Goal: Task Accomplishment & Management: Use online tool/utility

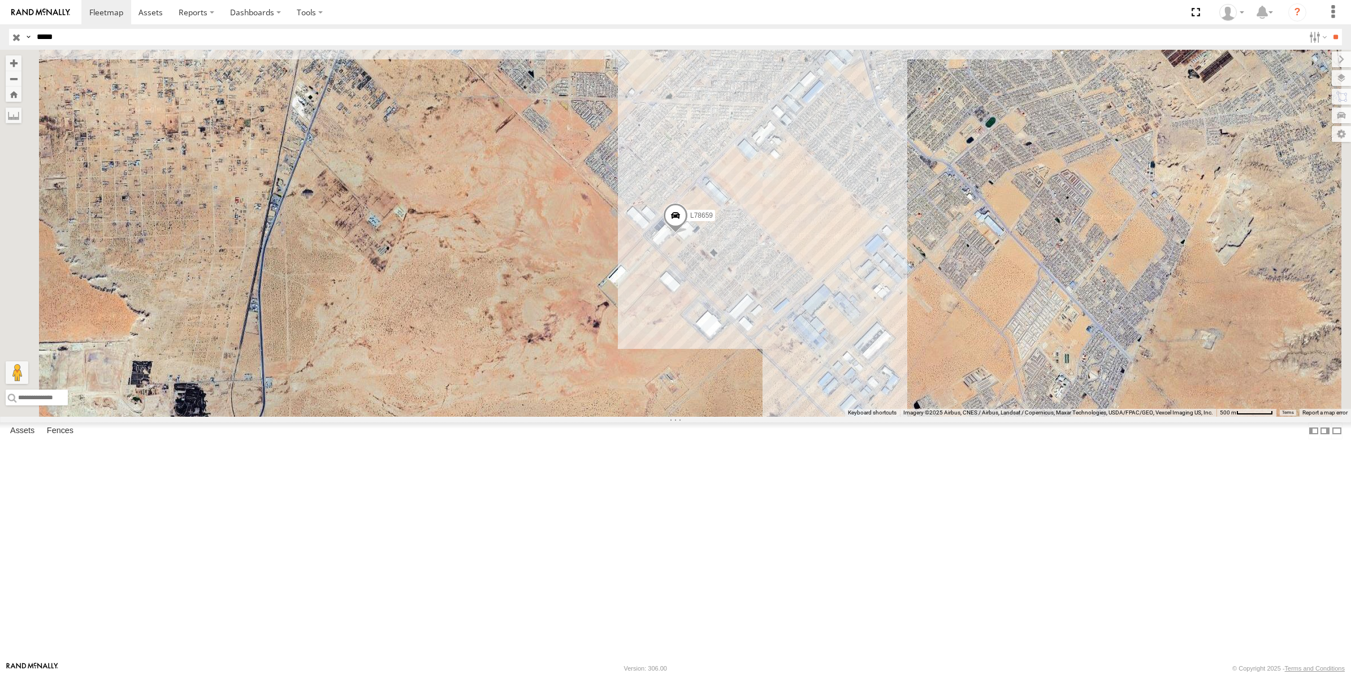
select select "**********"
drag, startPoint x: 15, startPoint y: 38, endPoint x: 72, endPoint y: 35, distance: 57.2
click at [15, 38] on input "button" at bounding box center [16, 37] width 15 height 16
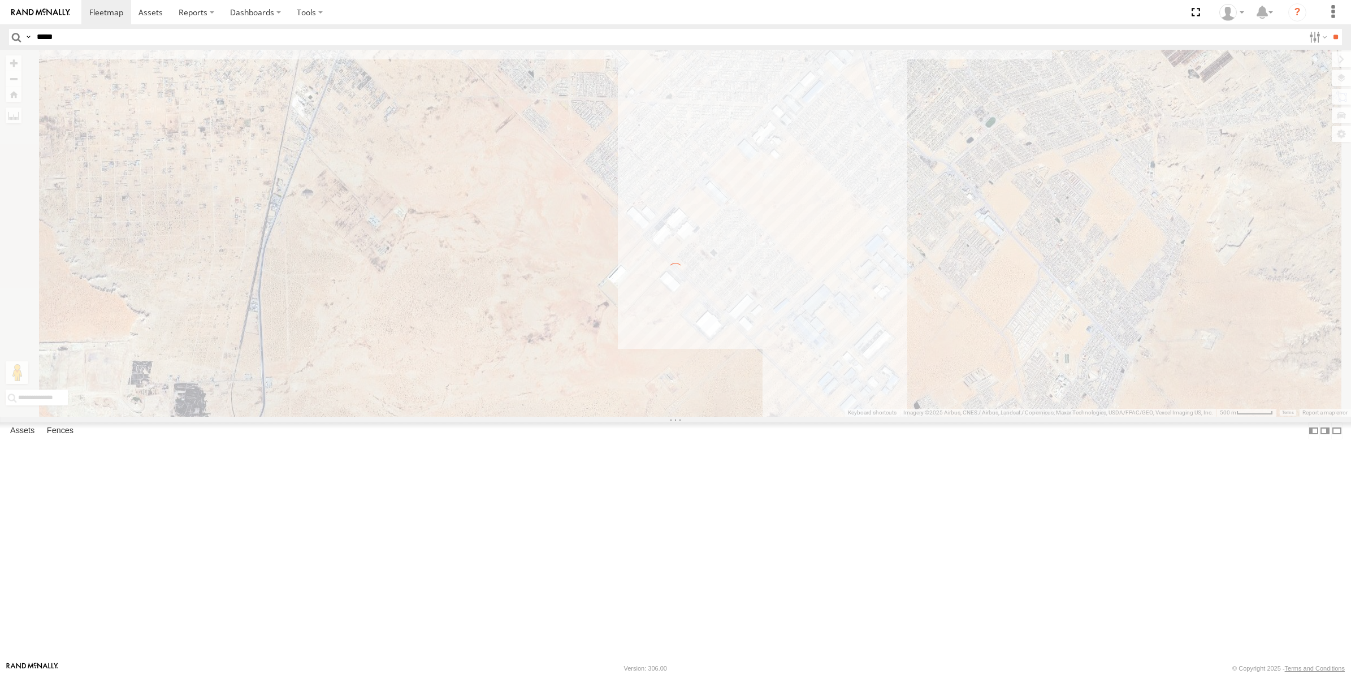
click at [72, 35] on input "*****" at bounding box center [668, 37] width 1272 height 16
type input "****"
click at [1329, 29] on input "**" at bounding box center [1335, 37] width 13 height 16
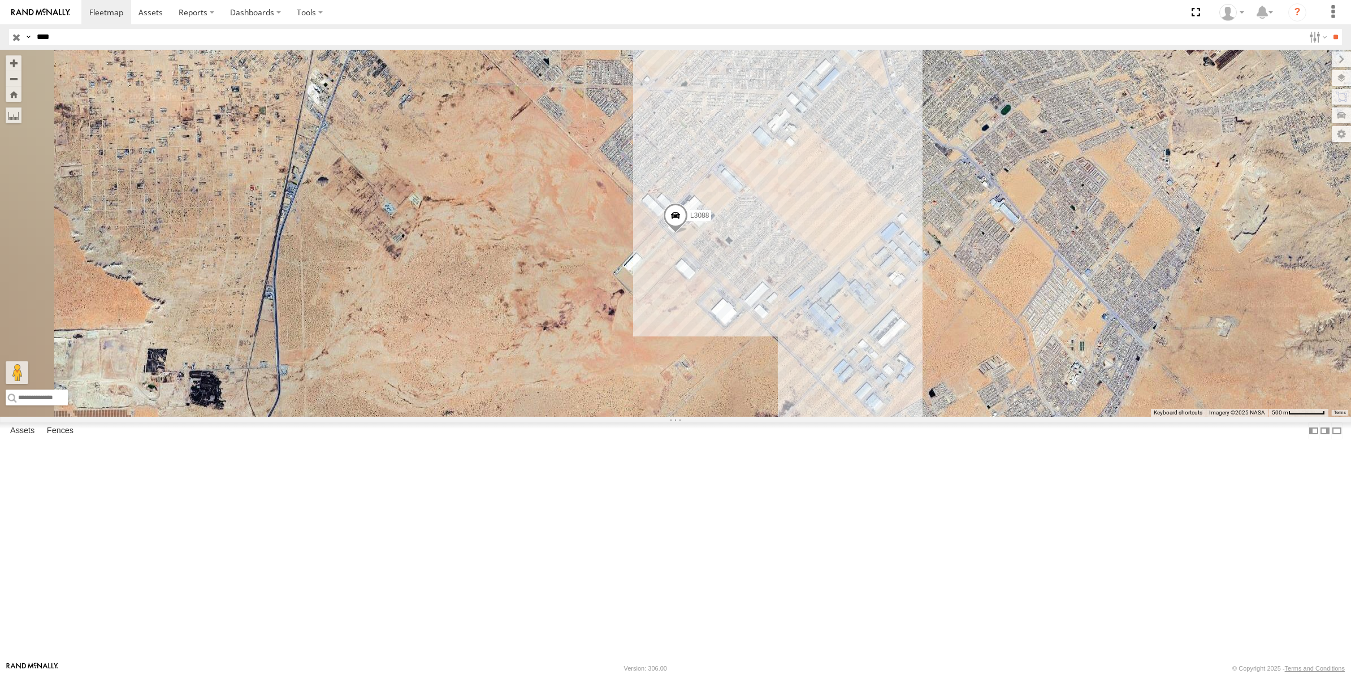
click at [0, 0] on div "FLEXTRANSFER" at bounding box center [0, 0] width 0 height 0
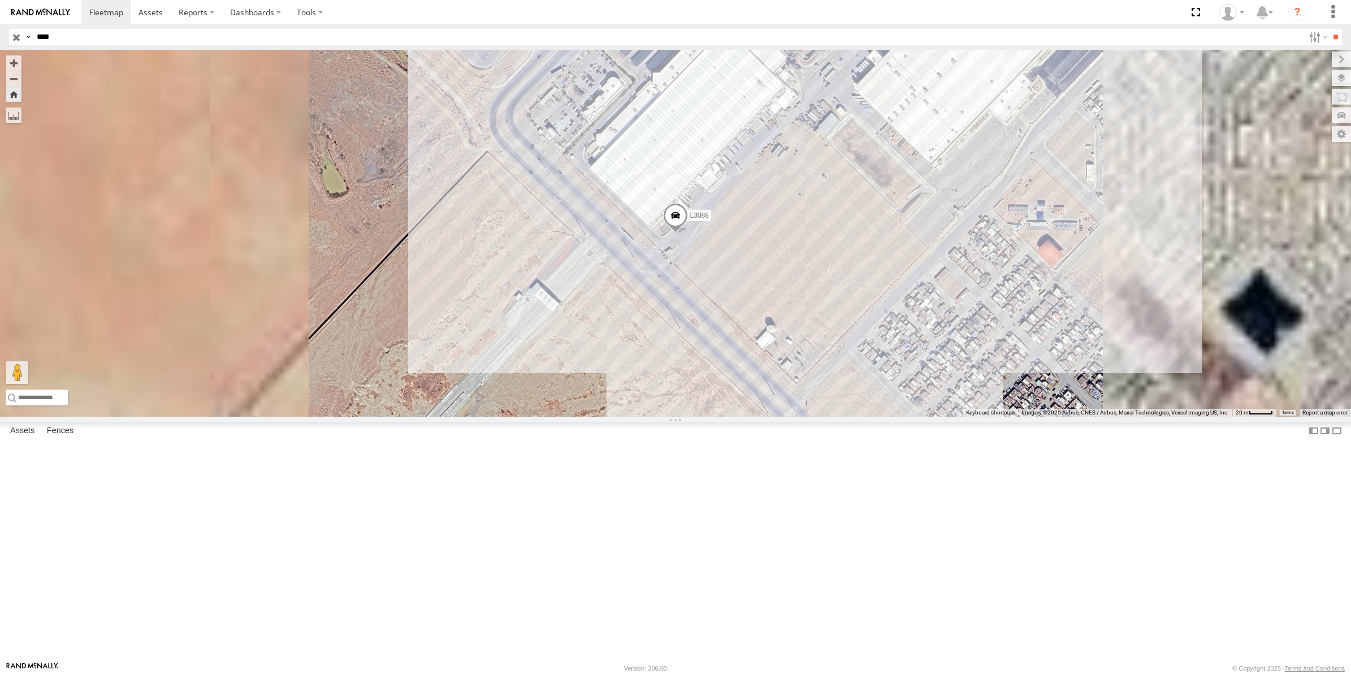
click at [0, 0] on span "Default" at bounding box center [0, 0] width 0 height 0
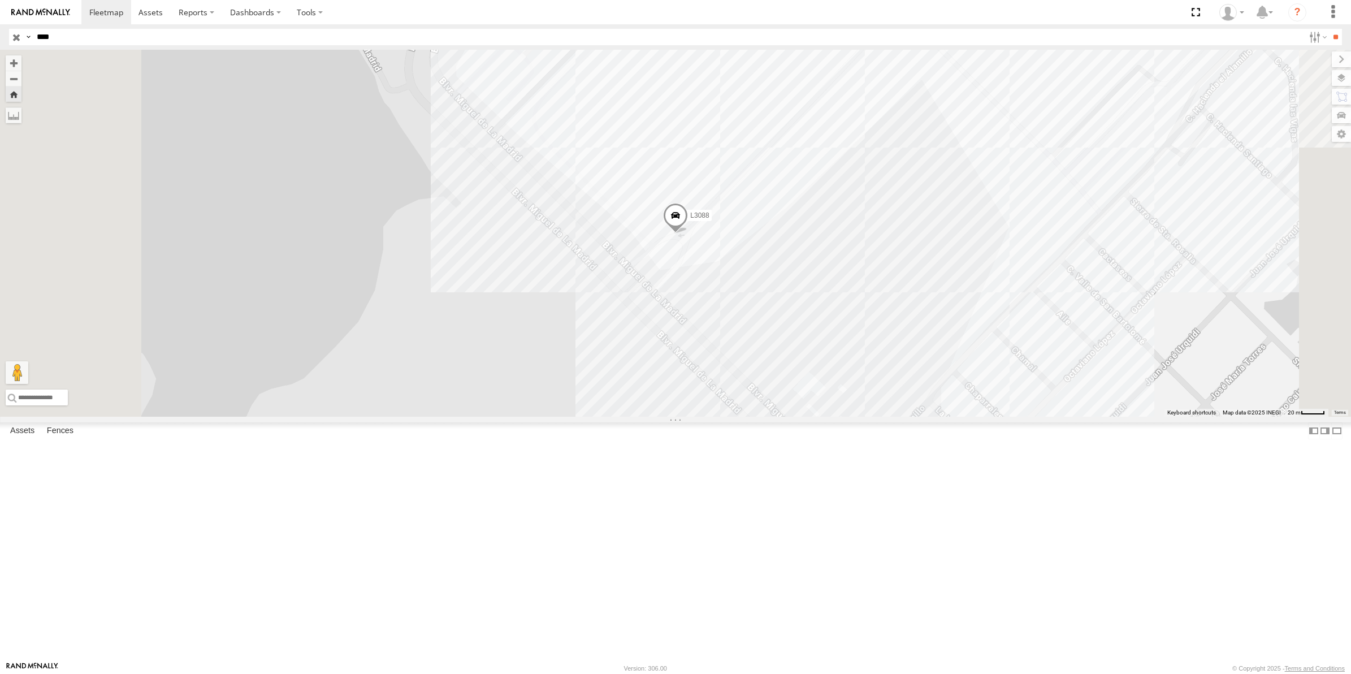
click at [0, 0] on span "Default" at bounding box center [0, 0] width 0 height 0
click at [0, 0] on span "Satellite + Roadmap" at bounding box center [0, 0] width 0 height 0
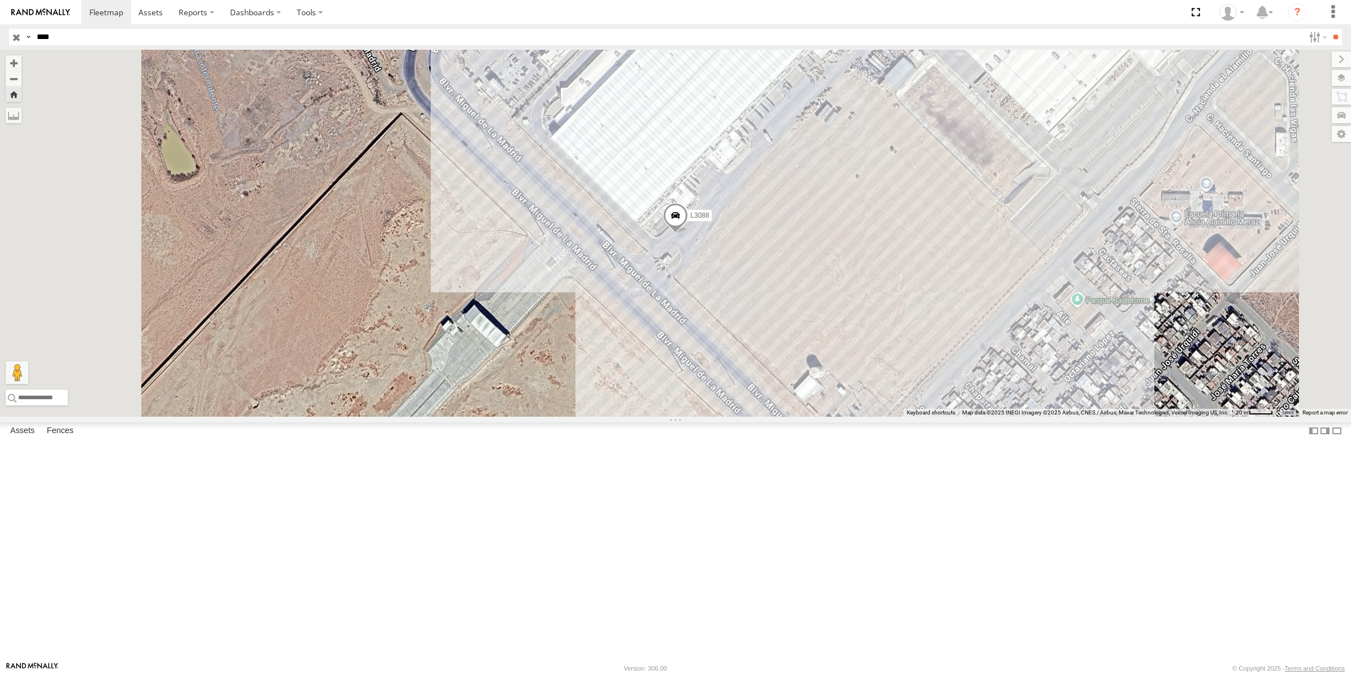
click at [0, 0] on span "Overlays" at bounding box center [0, 0] width 0 height 0
click at [0, 0] on span "Fences" at bounding box center [0, 0] width 0 height 0
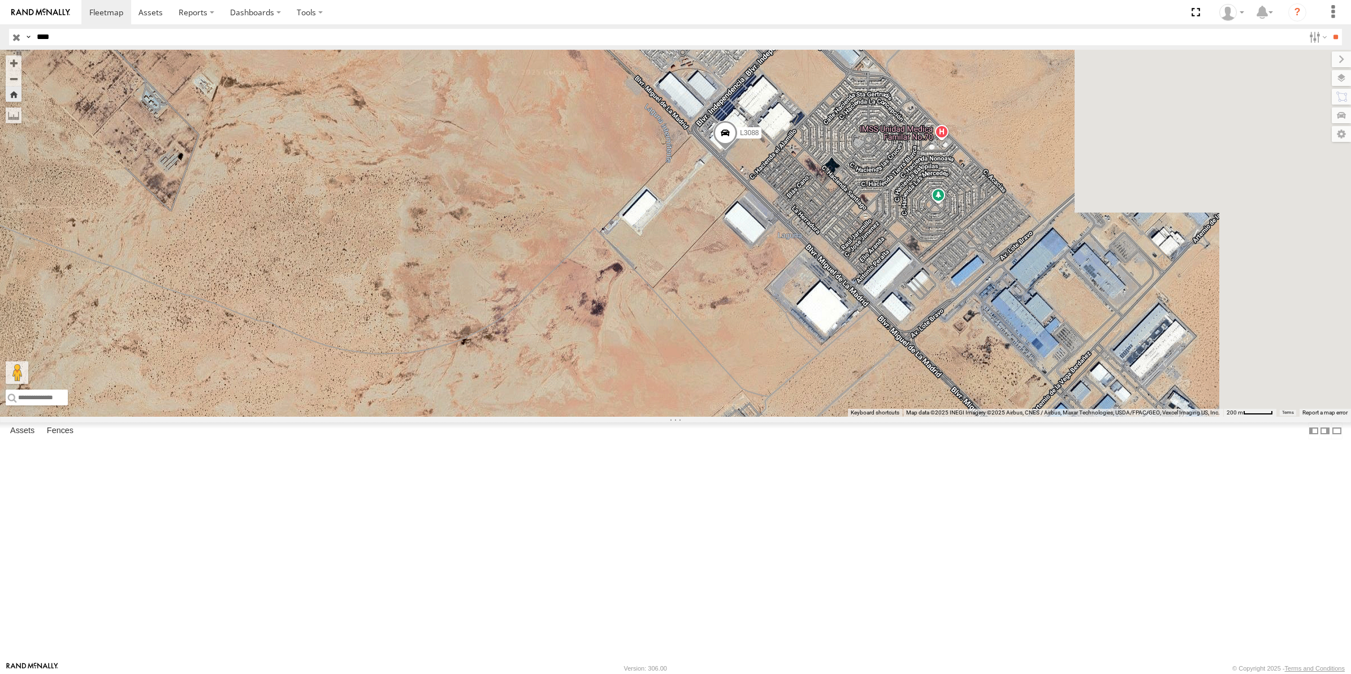
drag, startPoint x: 933, startPoint y: 411, endPoint x: 787, endPoint y: 396, distance: 146.6
click at [787, 396] on div "L3088" at bounding box center [675, 233] width 1351 height 367
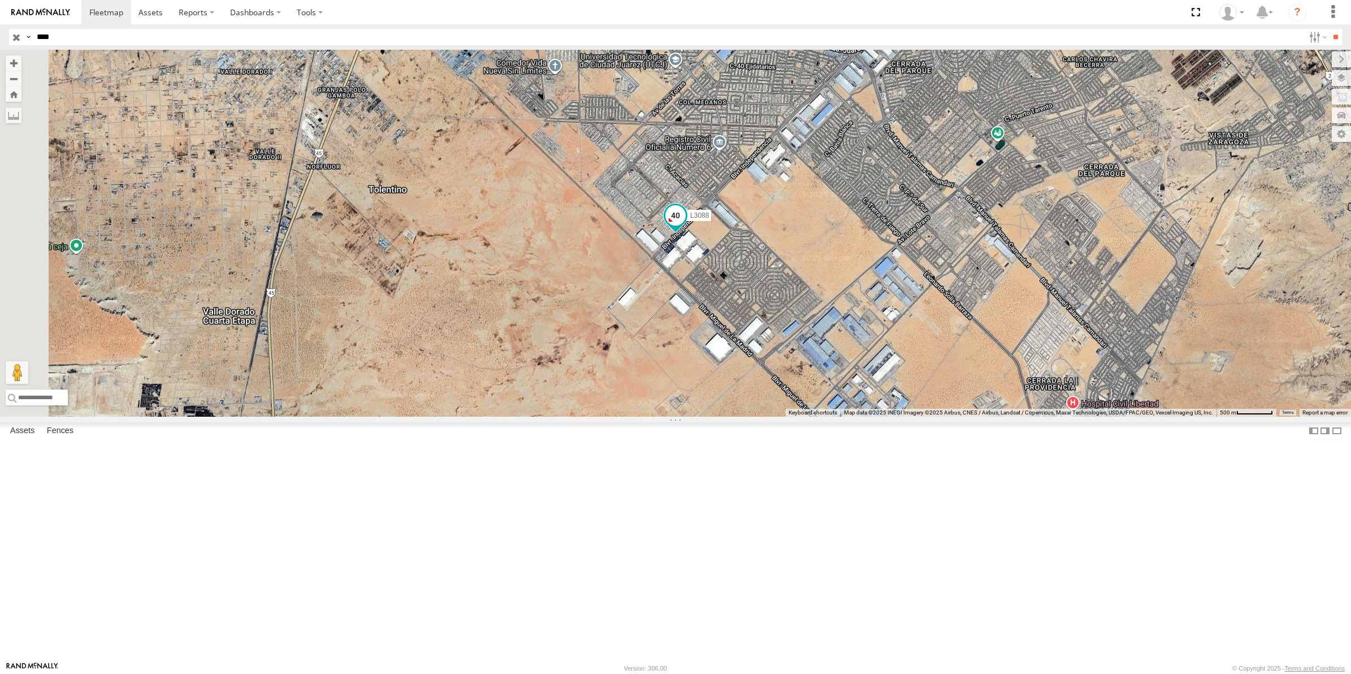
click at [686, 226] on span at bounding box center [675, 215] width 20 height 20
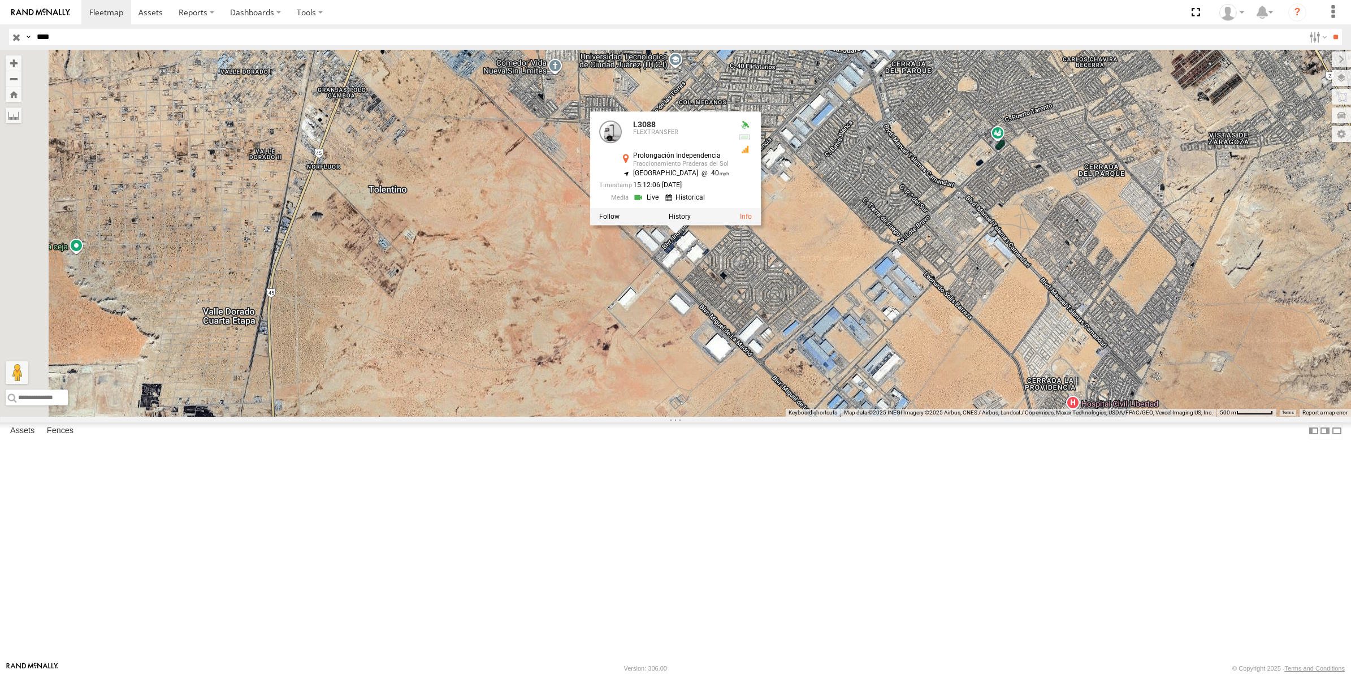
click at [719, 417] on div "L3088 L3088 FLEXTRANSFER Prolongación Independencia Fraccionamiento Praderas de…" at bounding box center [675, 233] width 1351 height 367
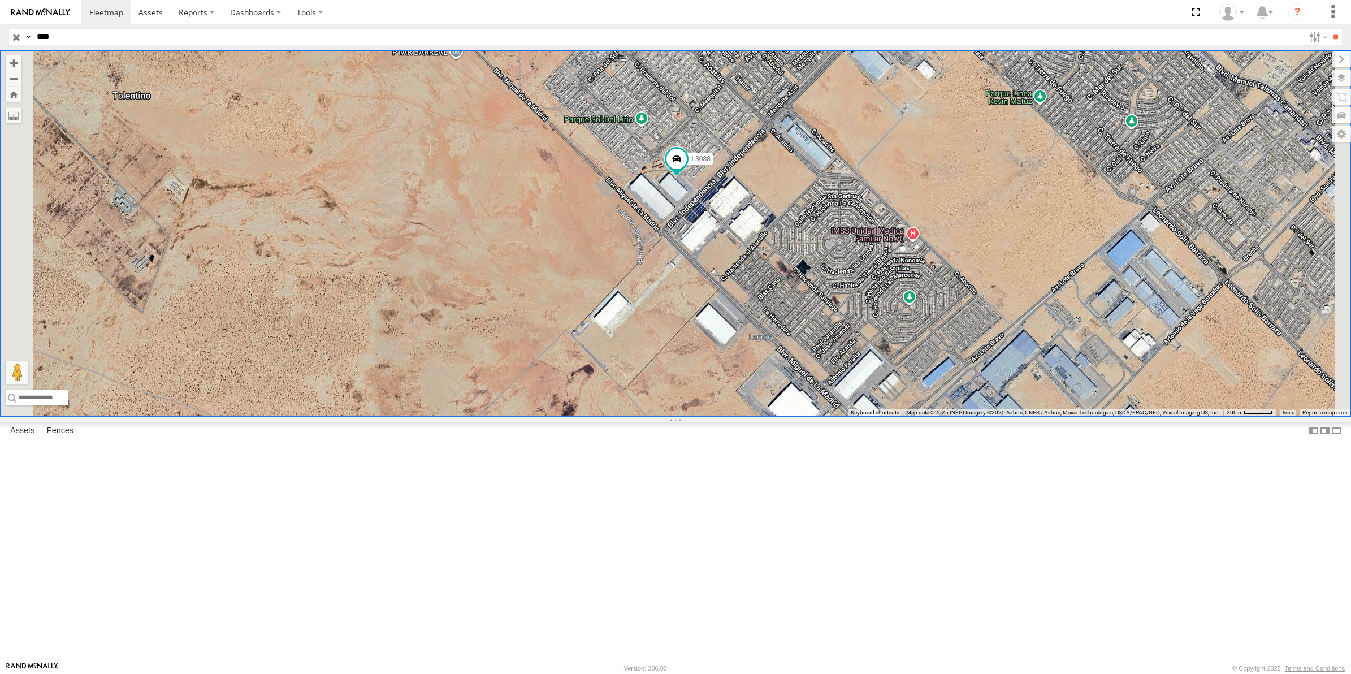
drag, startPoint x: 12, startPoint y: 40, endPoint x: 14, endPoint y: 47, distance: 7.0
click at [12, 40] on input "button" at bounding box center [16, 37] width 15 height 16
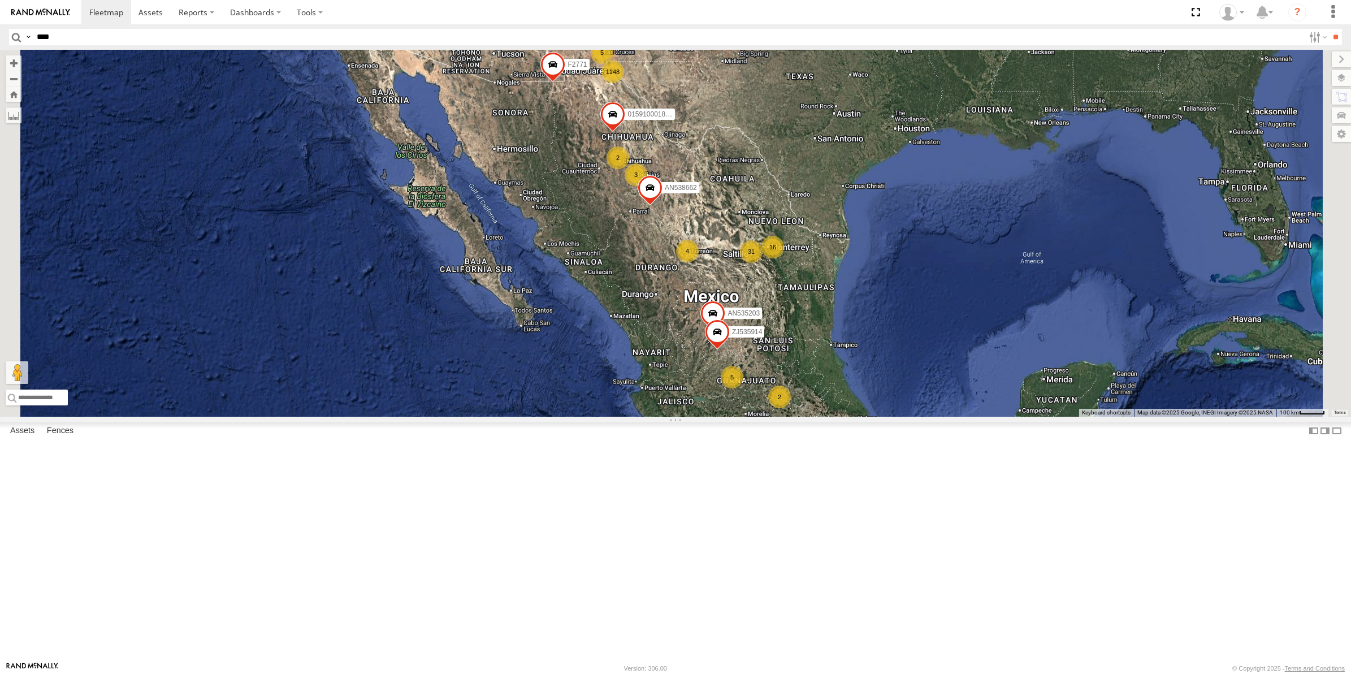
drag, startPoint x: 495, startPoint y: 252, endPoint x: 495, endPoint y: 269, distance: 16.4
click at [495, 269] on div "AN535203 015910001845018 ZJ535914 F2771 AN538662 1148 5 31 4 2 3 16 5 2 4" at bounding box center [675, 233] width 1351 height 367
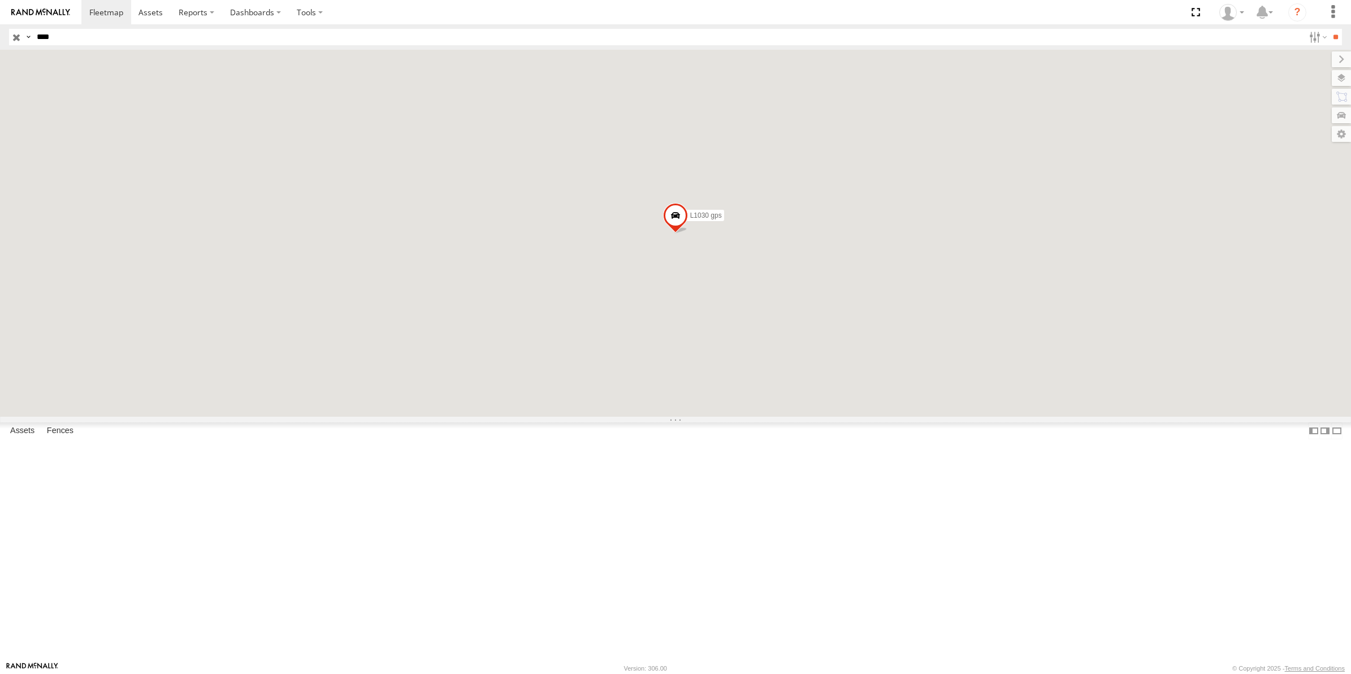
click at [16, 35] on input "button" at bounding box center [16, 37] width 15 height 16
click at [1341, 81] on label at bounding box center [1341, 78] width 19 height 16
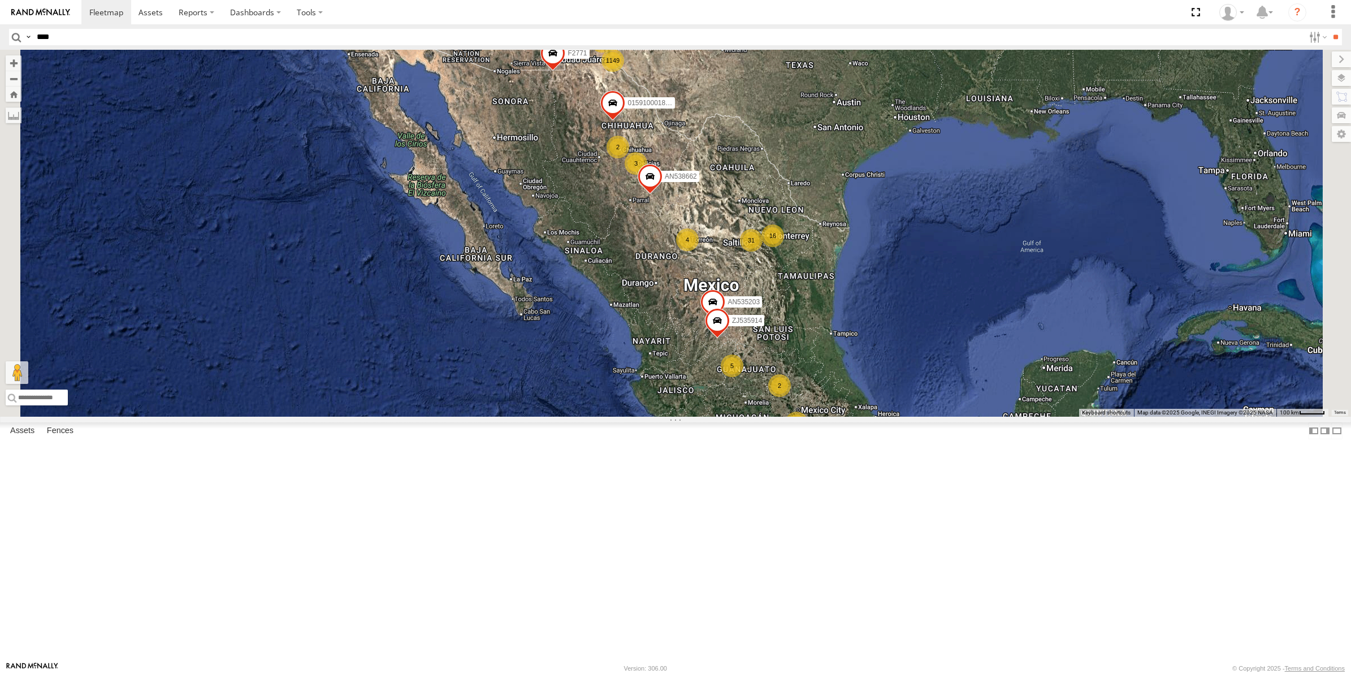
click at [0, 0] on span "Overlays" at bounding box center [0, 0] width 0 height 0
click at [0, 0] on div "Fences" at bounding box center [0, 0] width 0 height 0
click at [0, 0] on span "Fences" at bounding box center [0, 0] width 0 height 0
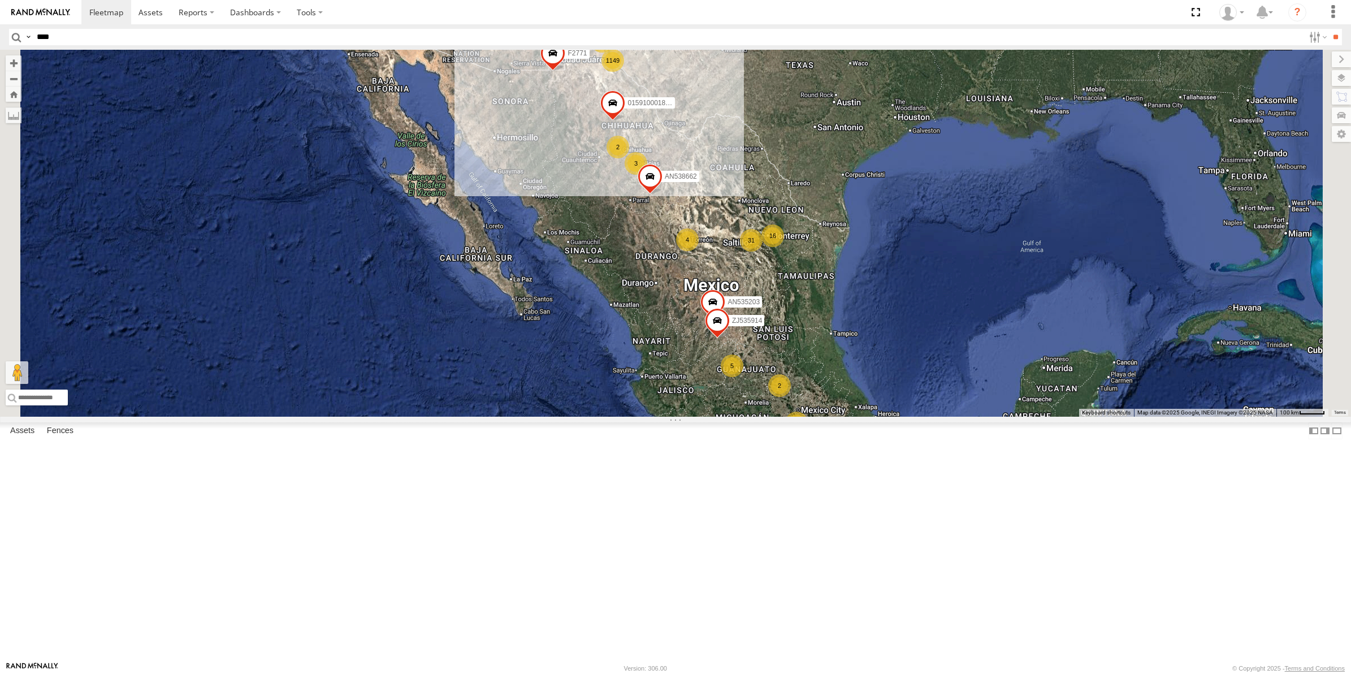
click at [0, 0] on span "Fences" at bounding box center [0, 0] width 0 height 0
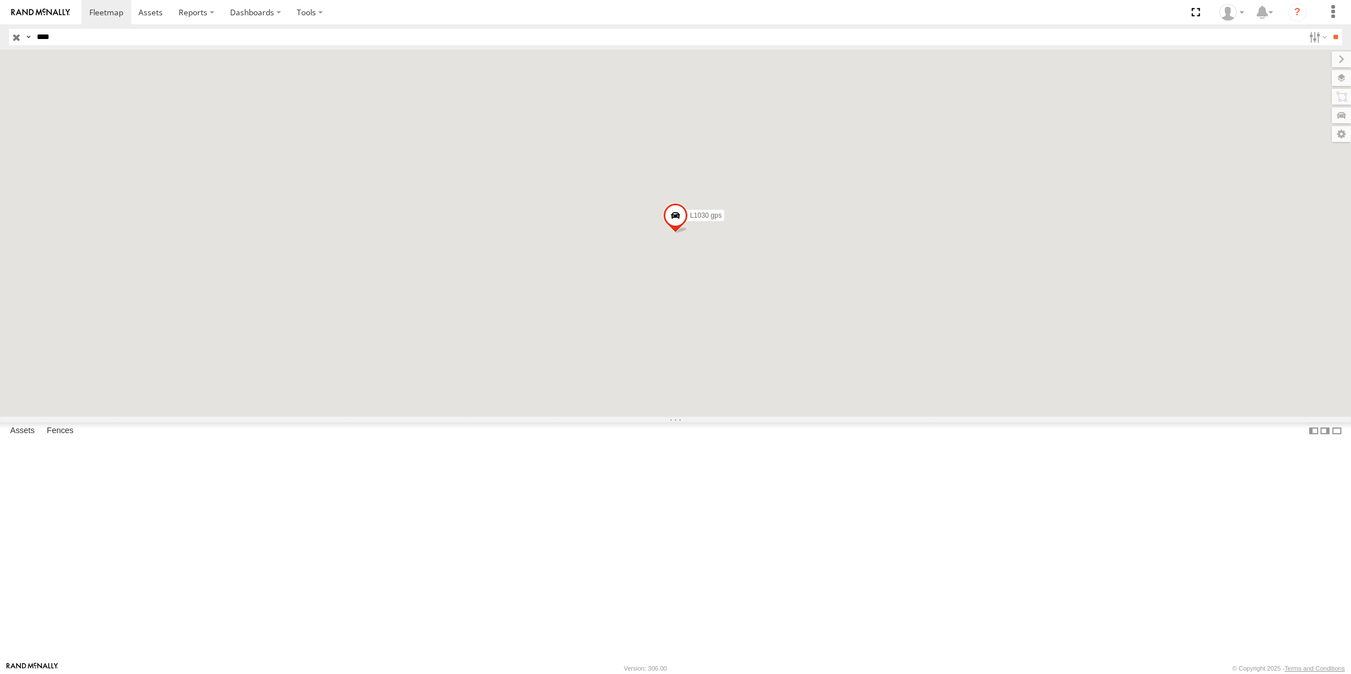
click at [9, 42] on input "button" at bounding box center [16, 37] width 15 height 16
